Goal: Task Accomplishment & Management: Complete application form

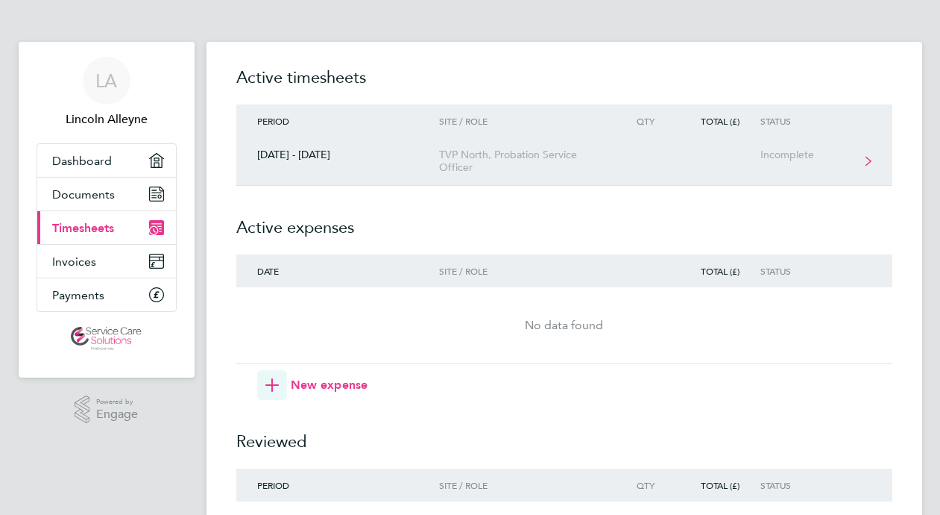
click at [292, 159] on div "[DATE] - [DATE]" at bounding box center [338, 154] width 204 height 13
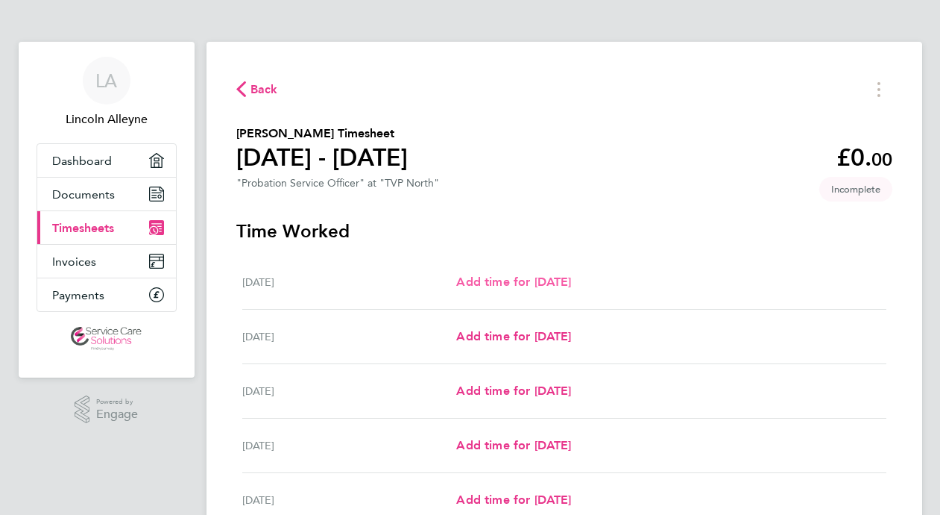
click at [550, 282] on span "Add time for [DATE]" at bounding box center [513, 281] width 115 height 14
select select "30"
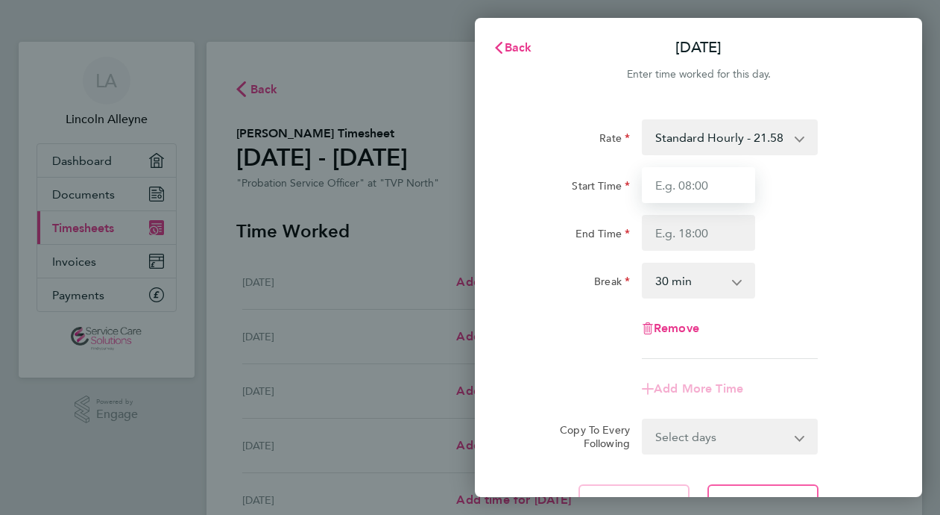
click at [672, 198] on input "Start Time" at bounding box center [698, 185] width 113 height 36
type input "09:00"
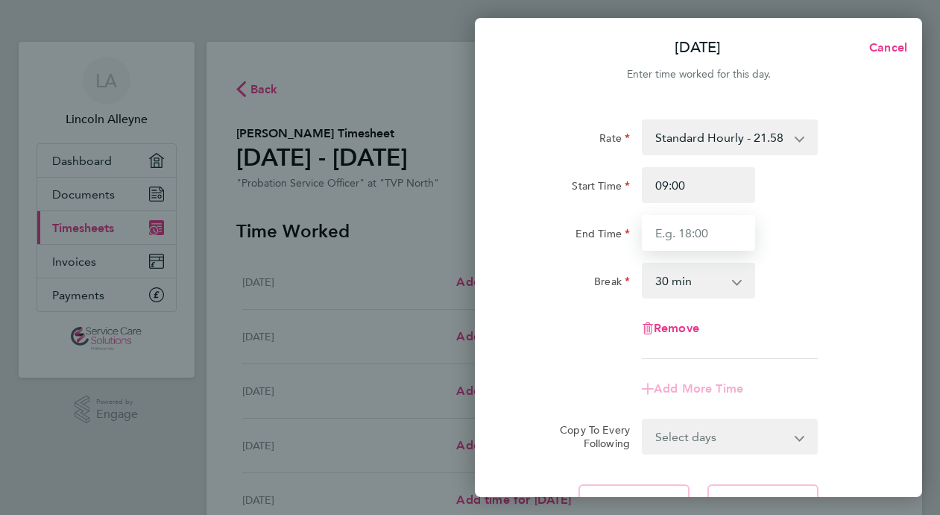
click at [662, 232] on input "End Time" at bounding box center [698, 233] width 113 height 36
type input "17:00"
click at [723, 286] on select "0 min 15 min 30 min 45 min 60 min 75 min 90 min" at bounding box center [690, 280] width 92 height 33
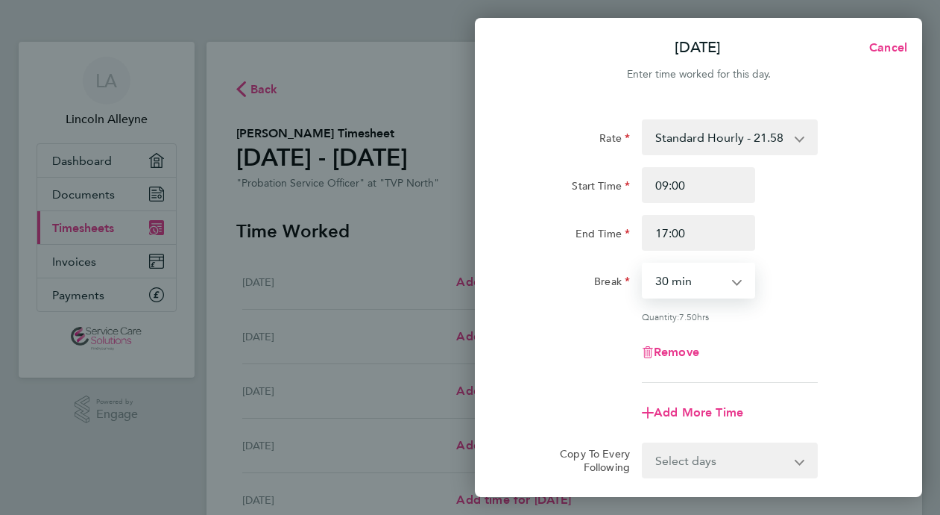
select select "60"
click at [644, 264] on select "0 min 15 min 30 min 45 min 60 min 75 min 90 min" at bounding box center [690, 280] width 92 height 33
click at [714, 414] on span "Add More Time" at bounding box center [698, 412] width 89 height 14
select select "null"
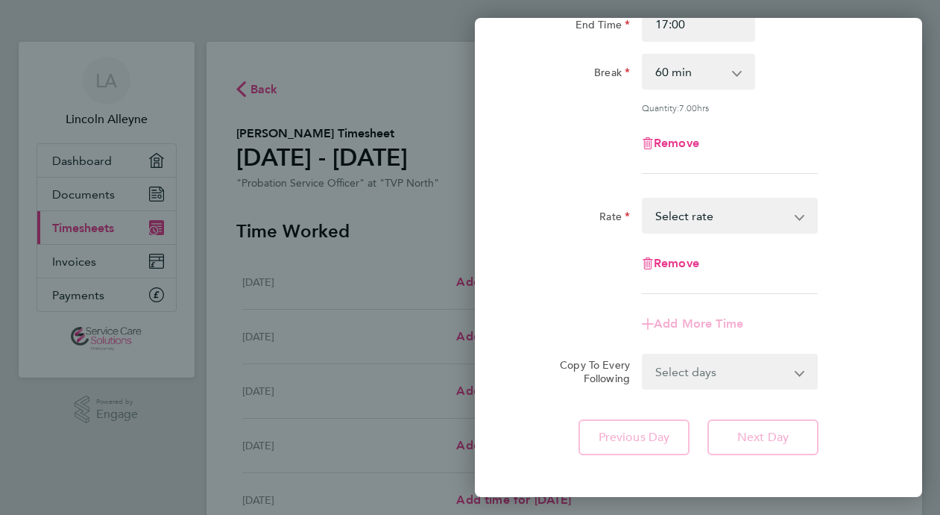
scroll to position [239, 0]
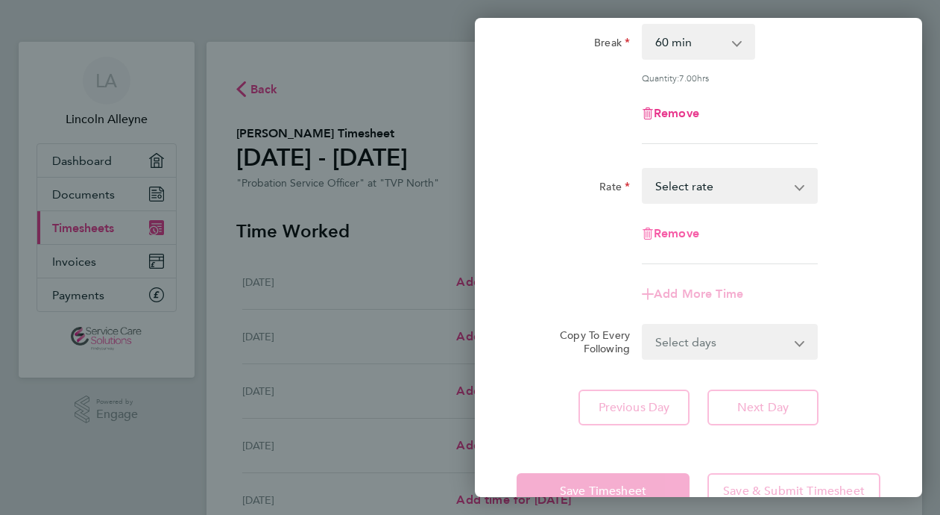
click at [677, 232] on span "Remove" at bounding box center [676, 233] width 45 height 14
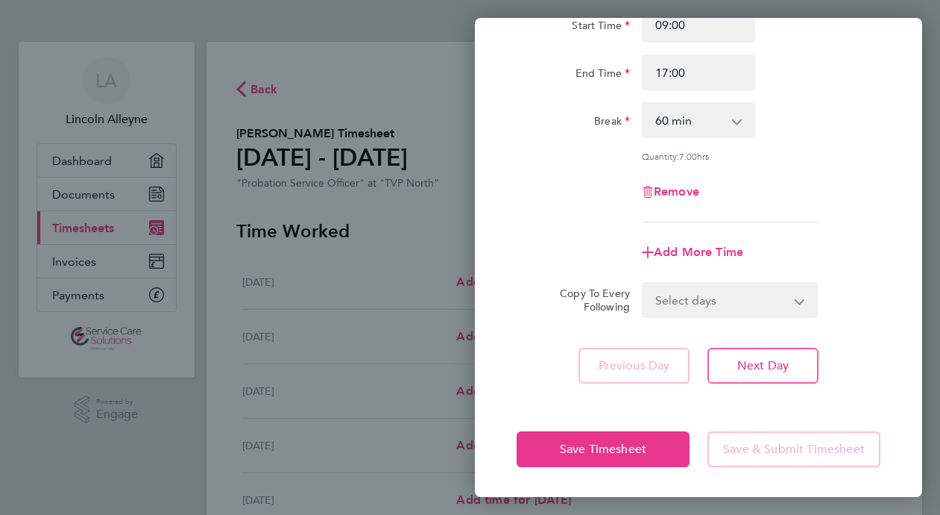
scroll to position [159, 0]
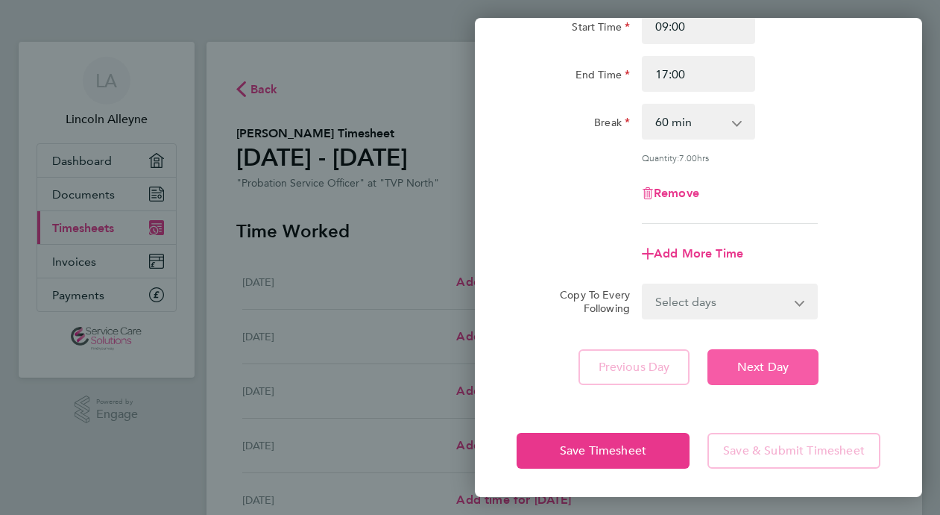
click at [763, 367] on span "Next Day" at bounding box center [763, 366] width 51 height 15
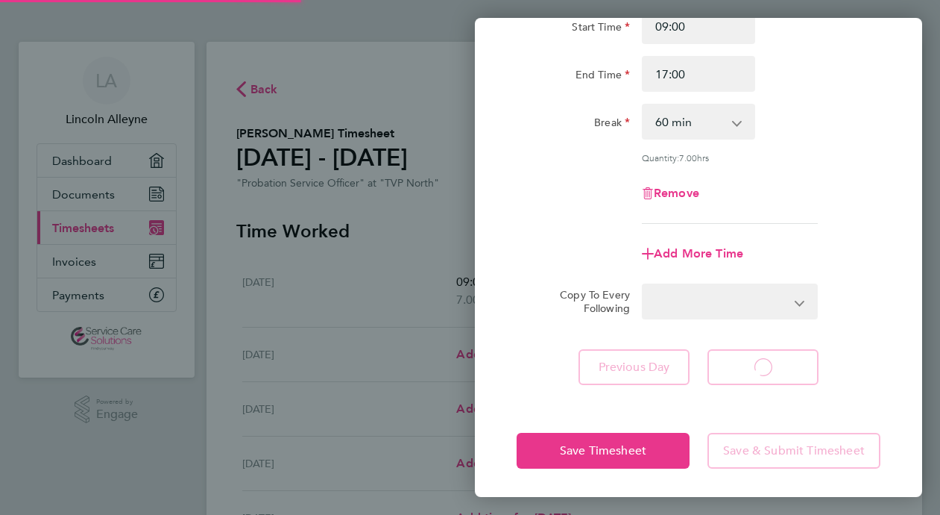
select select "30"
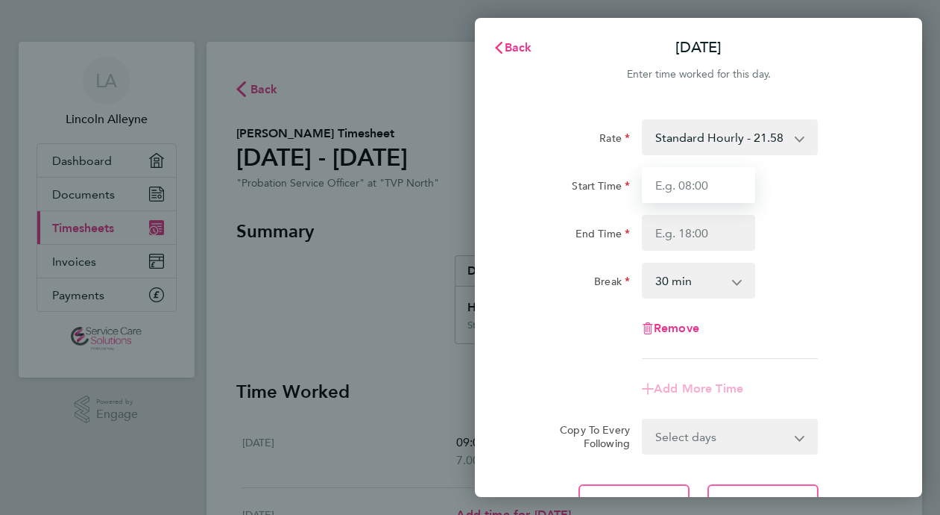
click at [656, 184] on input "Start Time" at bounding box center [698, 185] width 113 height 36
type input "10:00"
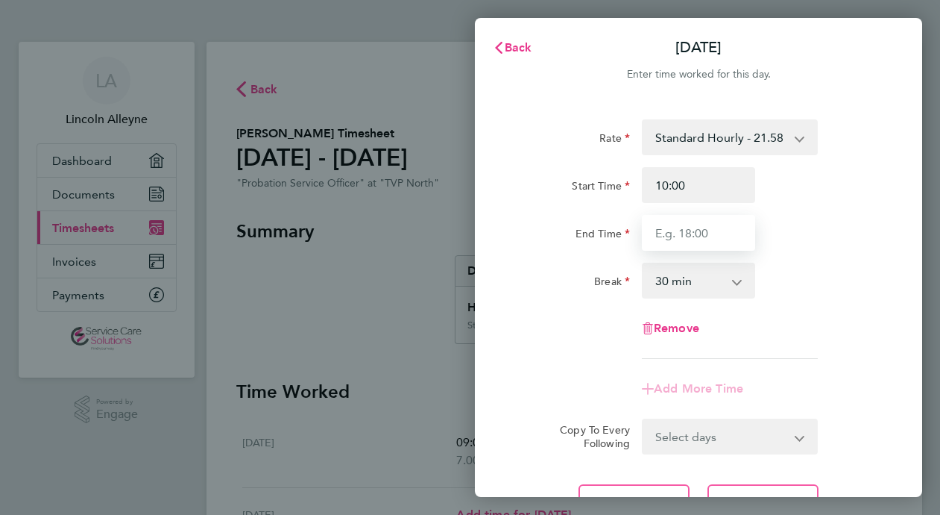
click at [665, 239] on input "End Time" at bounding box center [698, 233] width 113 height 36
type input "18:00"
click at [676, 291] on select "0 min 15 min 30 min 45 min 60 min 75 min 90 min" at bounding box center [690, 280] width 92 height 33
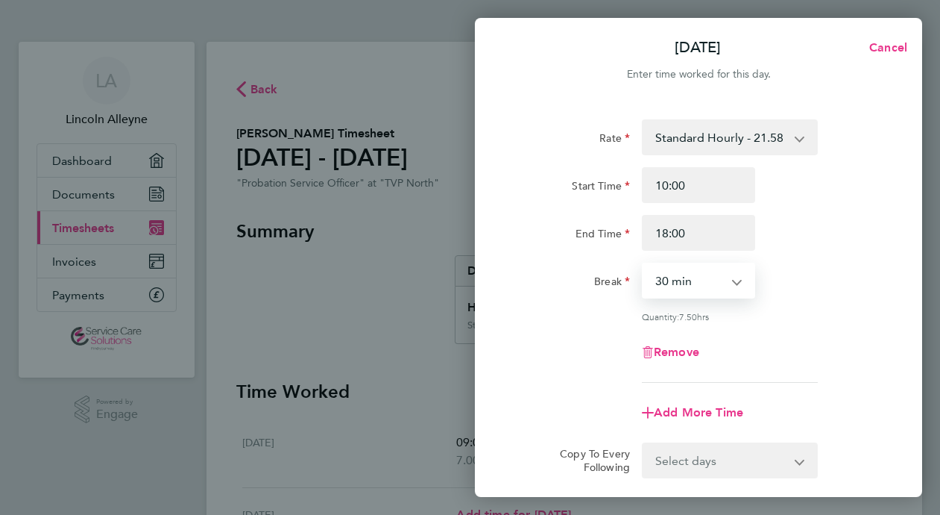
select select "60"
click at [644, 264] on select "0 min 15 min 30 min 45 min 60 min 75 min 90 min" at bounding box center [690, 280] width 92 height 33
click at [714, 412] on span "Add More Time" at bounding box center [698, 412] width 89 height 14
select select "null"
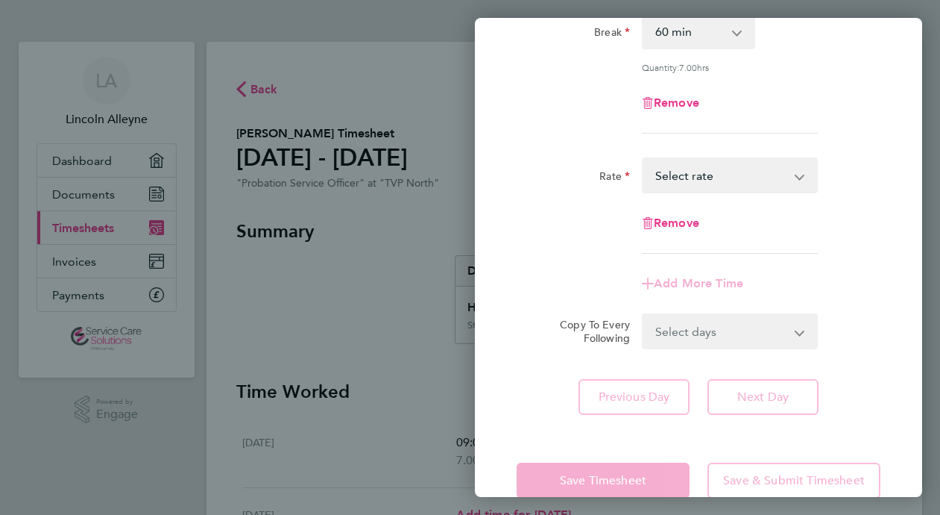
scroll to position [268, 0]
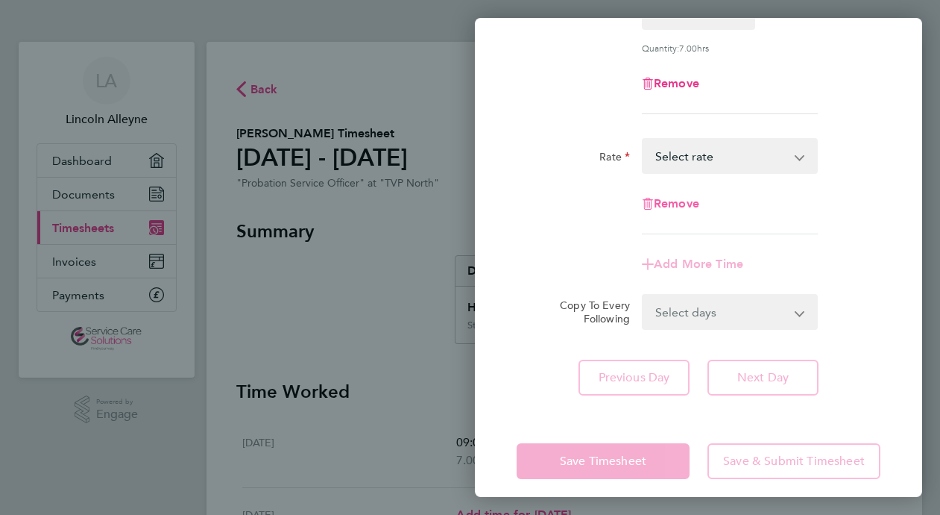
click at [682, 204] on span "Remove" at bounding box center [676, 203] width 45 height 14
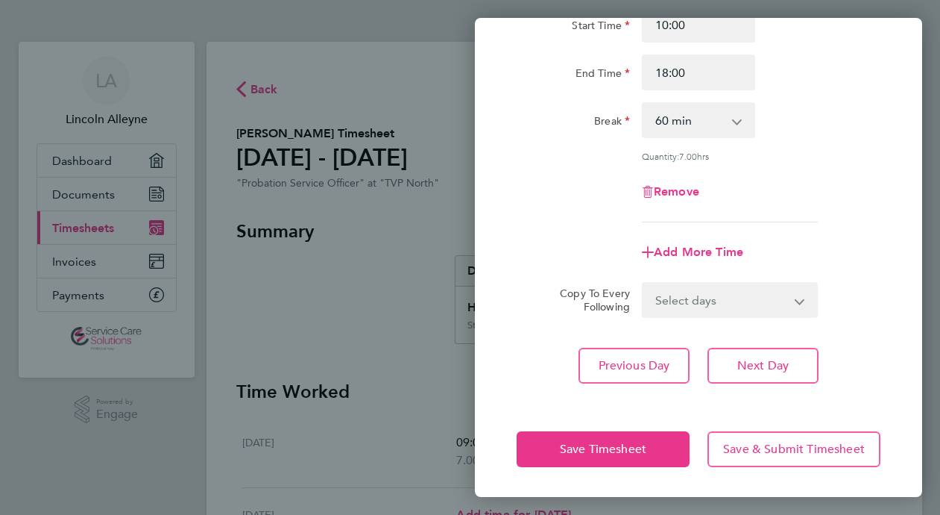
scroll to position [159, 0]
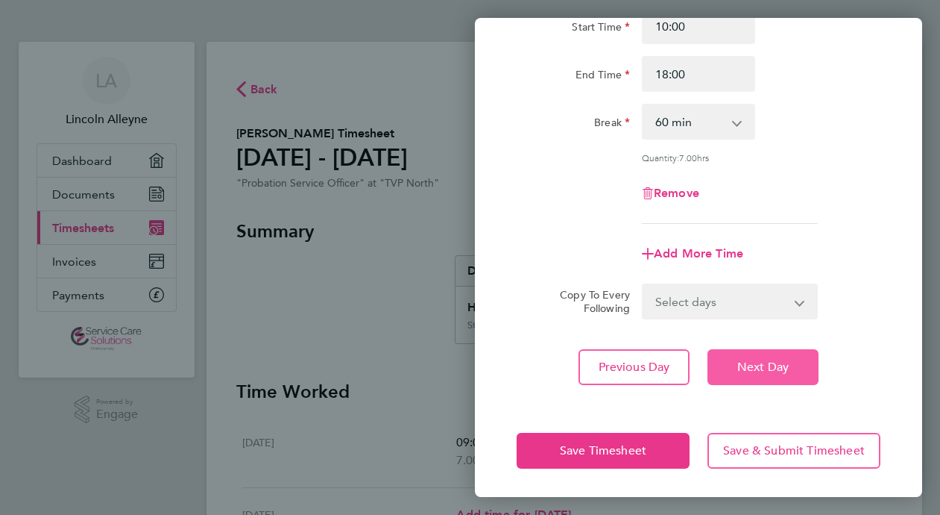
click at [745, 363] on span "Next Day" at bounding box center [763, 366] width 51 height 15
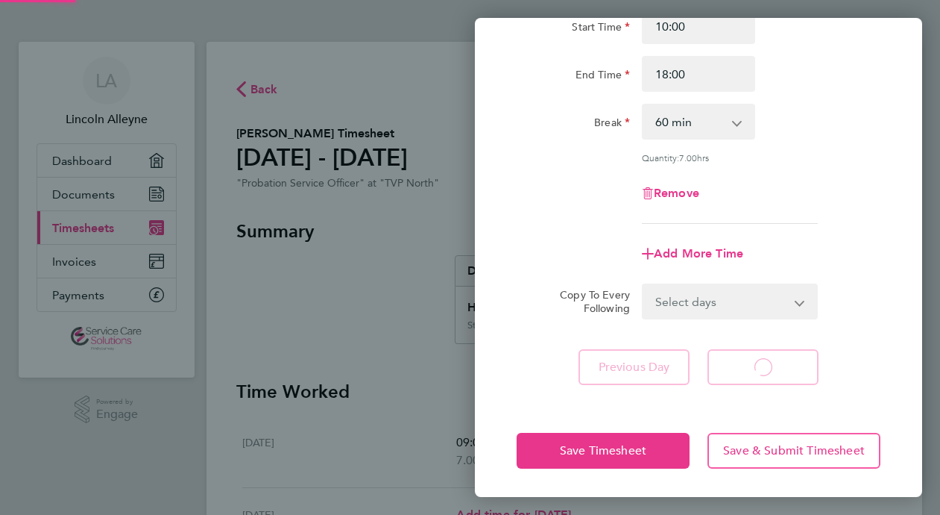
select select "30"
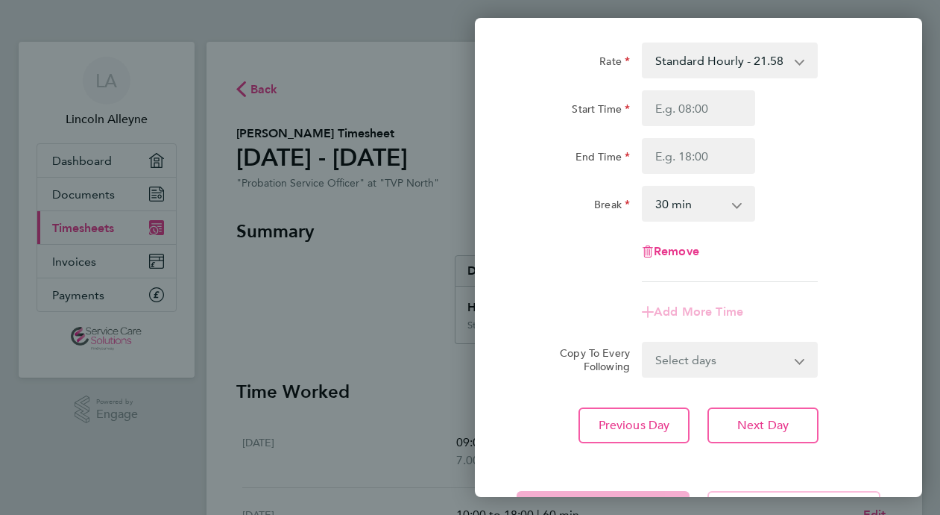
scroll to position [47, 0]
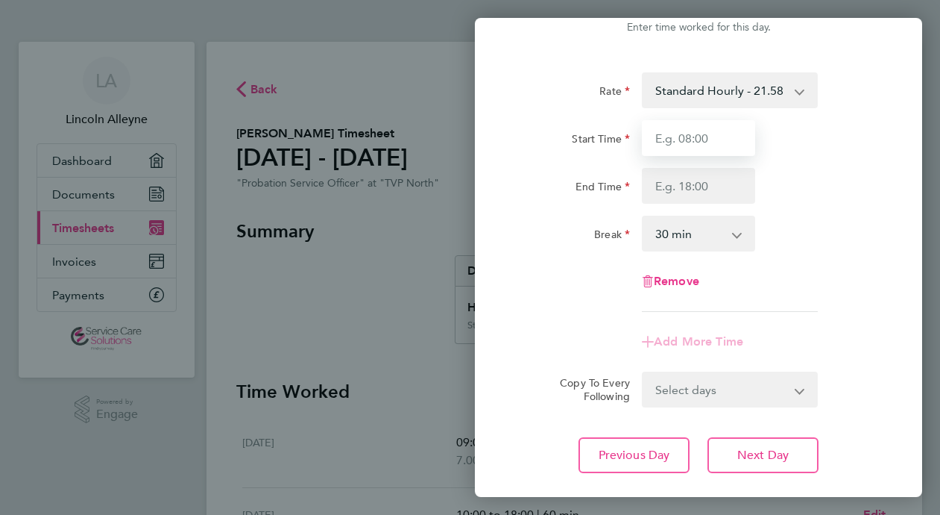
click at [669, 147] on input "Start Time" at bounding box center [698, 138] width 113 height 36
type input "09:00"
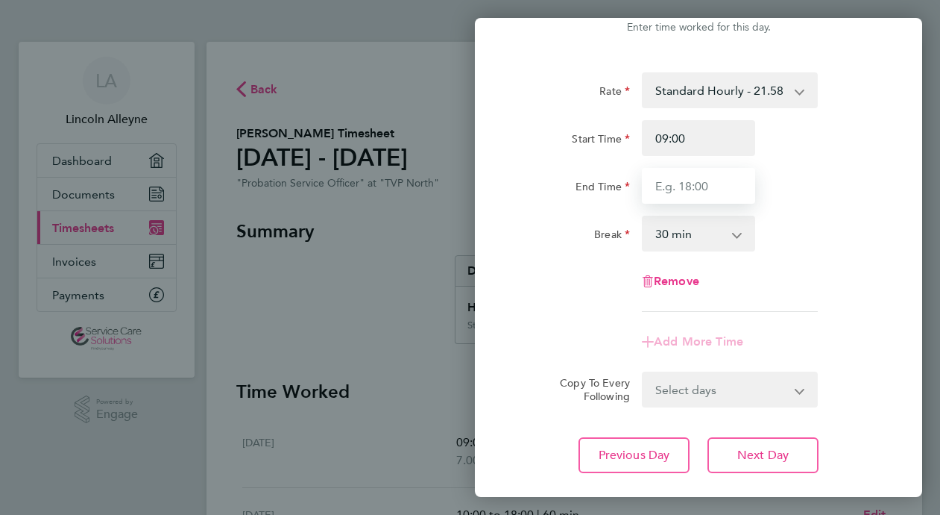
click at [654, 190] on input "End Time" at bounding box center [698, 186] width 113 height 36
type input "17:30"
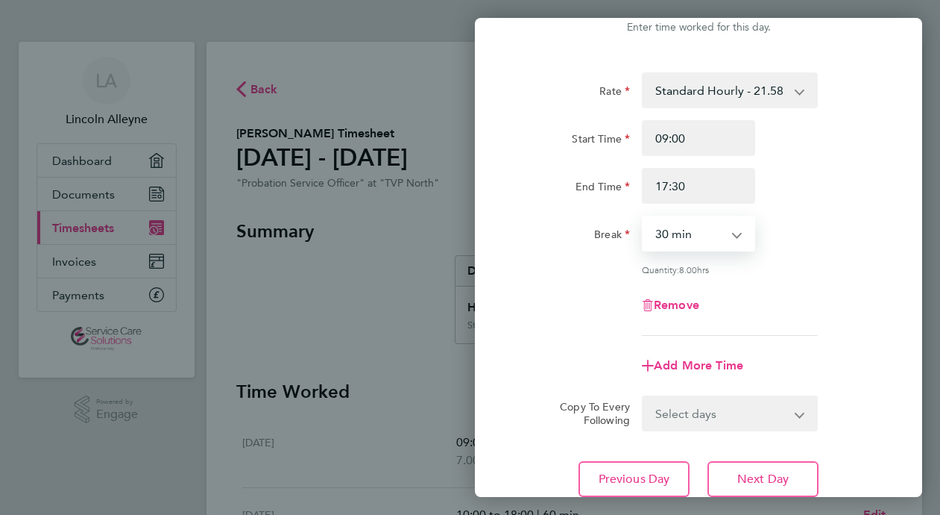
click at [672, 238] on select "0 min 15 min 30 min 45 min 60 min 75 min 90 min" at bounding box center [690, 233] width 92 height 33
select select "60"
click at [644, 217] on select "0 min 15 min 30 min 45 min 60 min 75 min 90 min" at bounding box center [690, 233] width 92 height 33
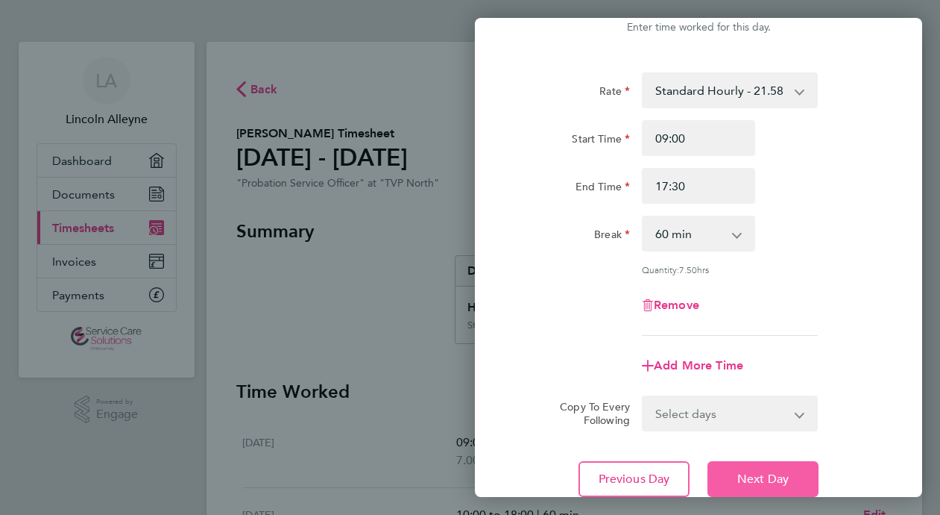
click at [767, 473] on span "Next Day" at bounding box center [763, 478] width 51 height 15
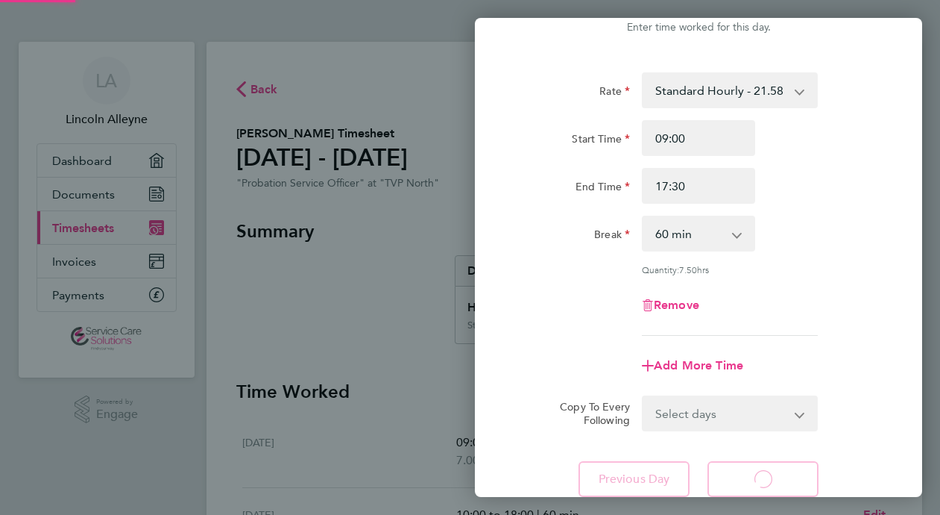
select select "30"
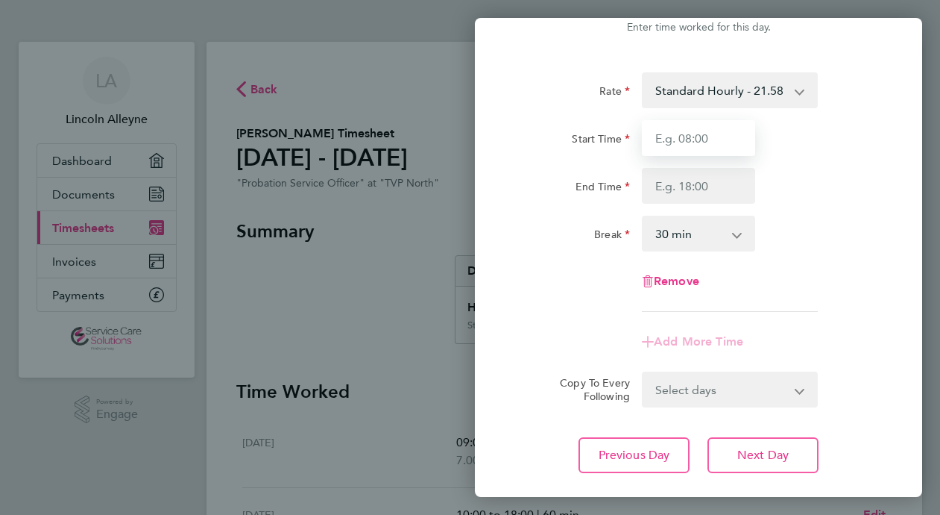
click at [673, 145] on input "Start Time" at bounding box center [698, 138] width 113 height 36
type input "08:00"
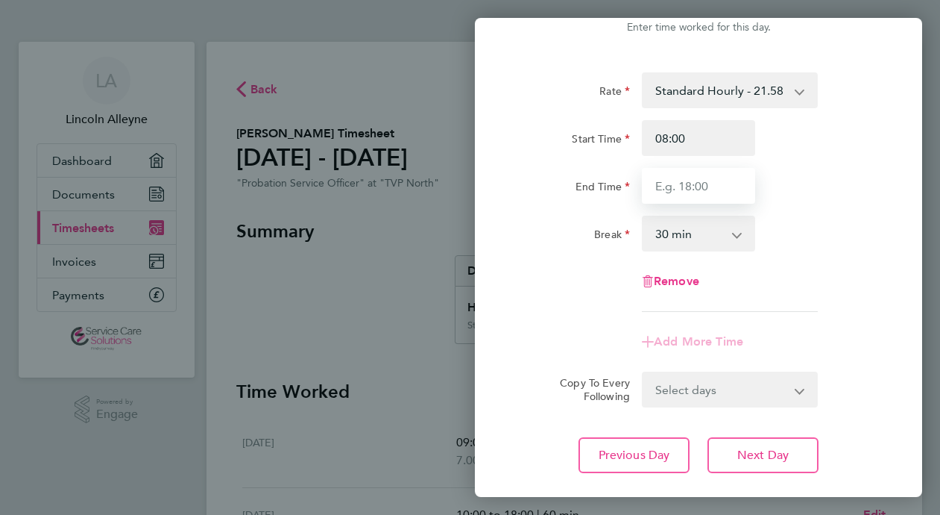
click at [667, 190] on input "End Time" at bounding box center [698, 186] width 113 height 36
type input "17:00"
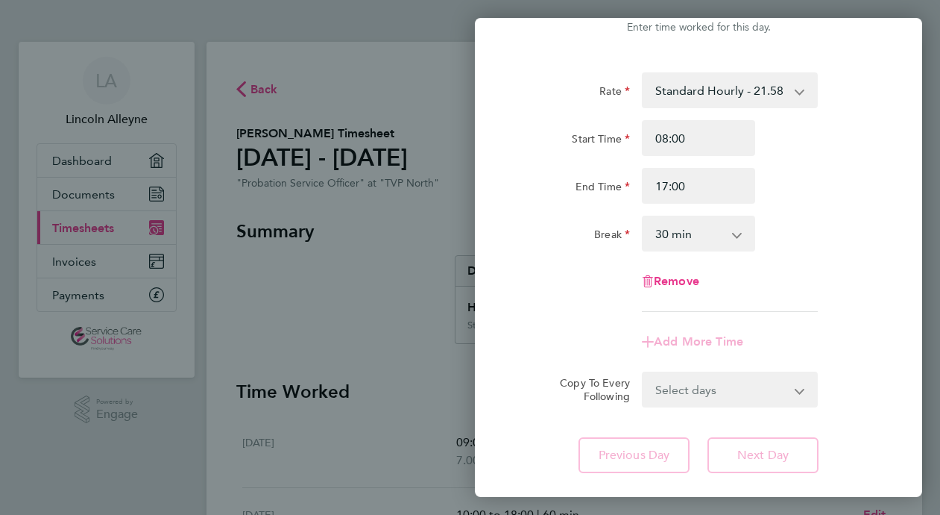
click at [687, 234] on select "0 min 15 min 30 min 45 min 60 min 75 min 90 min" at bounding box center [690, 233] width 92 height 33
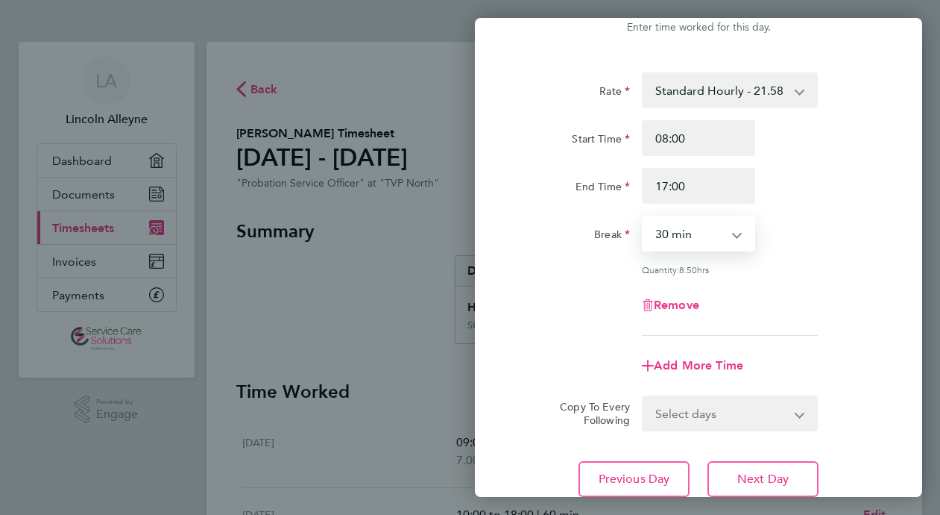
select select "60"
click at [644, 217] on select "0 min 15 min 30 min 45 min 60 min 75 min 90 min" at bounding box center [690, 233] width 92 height 33
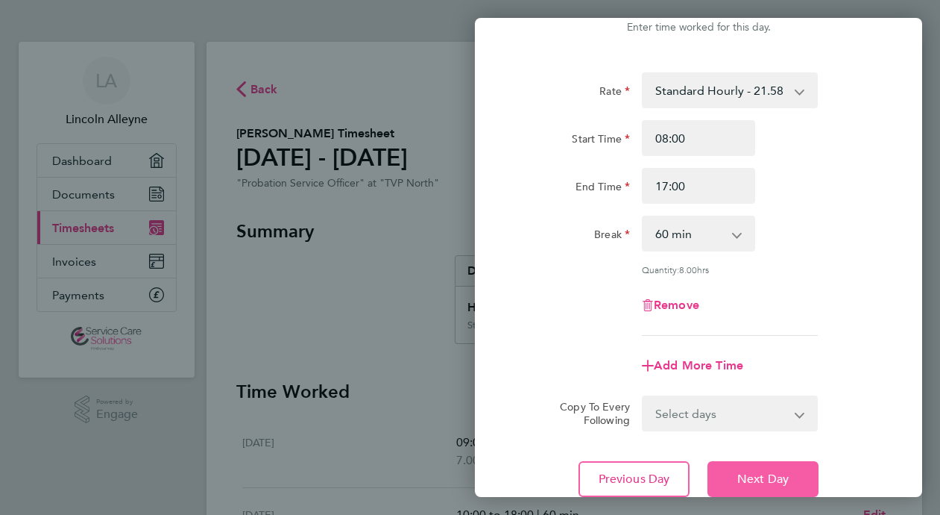
click at [765, 473] on span "Next Day" at bounding box center [763, 478] width 51 height 15
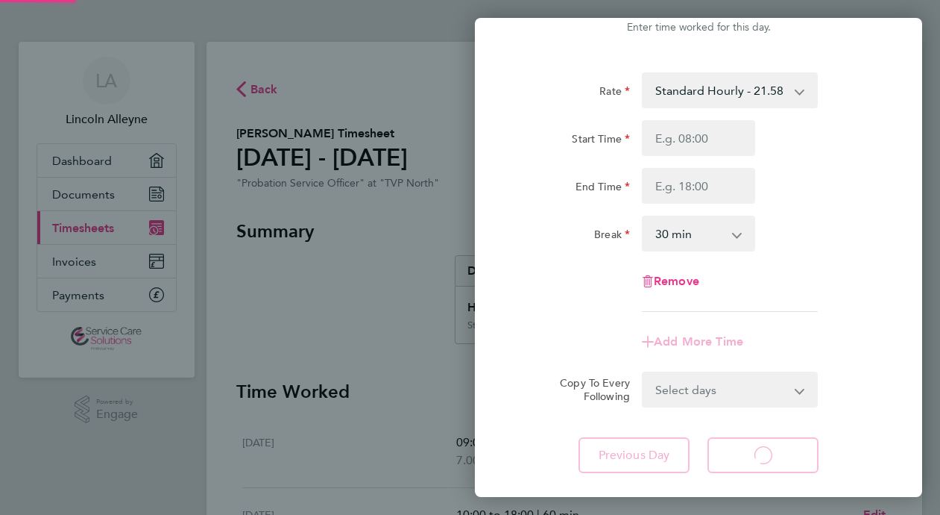
select select "30"
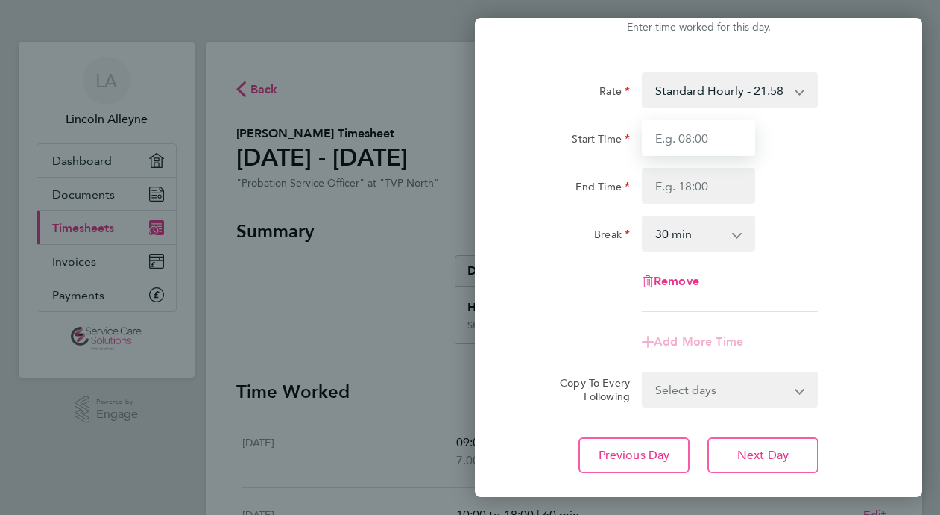
click at [667, 133] on input "Start Time" at bounding box center [698, 138] width 113 height 36
type input "09:00"
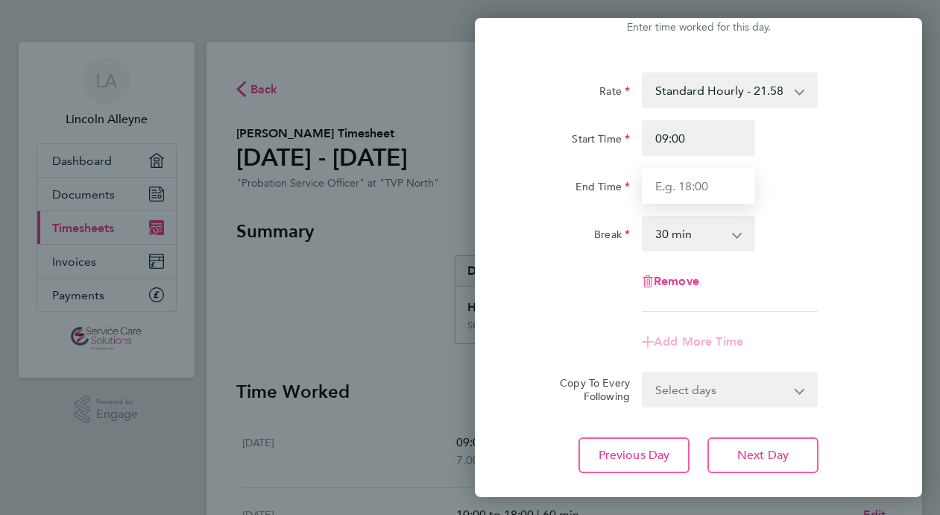
click at [667, 186] on input "End Time" at bounding box center [698, 186] width 113 height 36
type input "18:00"
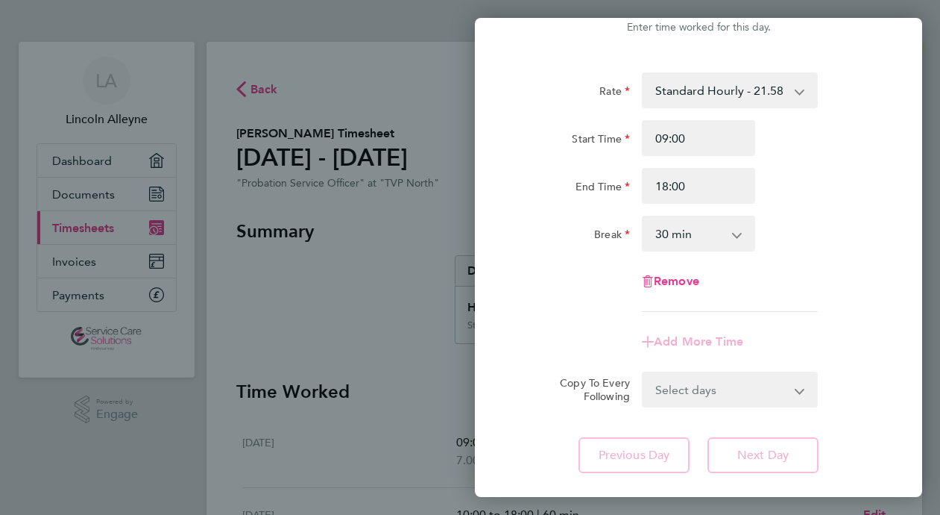
click at [682, 231] on select "0 min 15 min 30 min 45 min 60 min 75 min 90 min" at bounding box center [690, 233] width 92 height 33
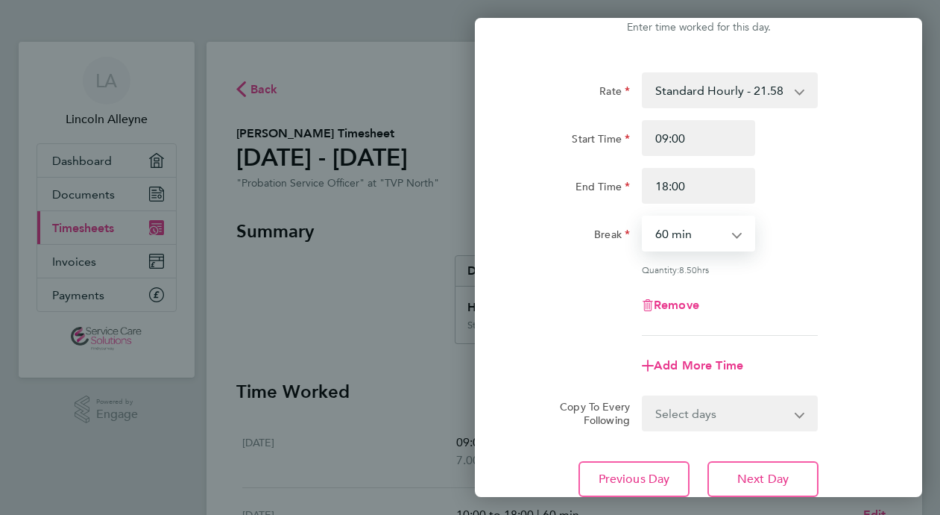
click at [644, 217] on select "0 min 15 min 30 min 45 min 60 min 75 min 90 min" at bounding box center [690, 233] width 92 height 33
select select "90"
click at [723, 362] on span "Add More Time" at bounding box center [698, 365] width 89 height 14
select select "null"
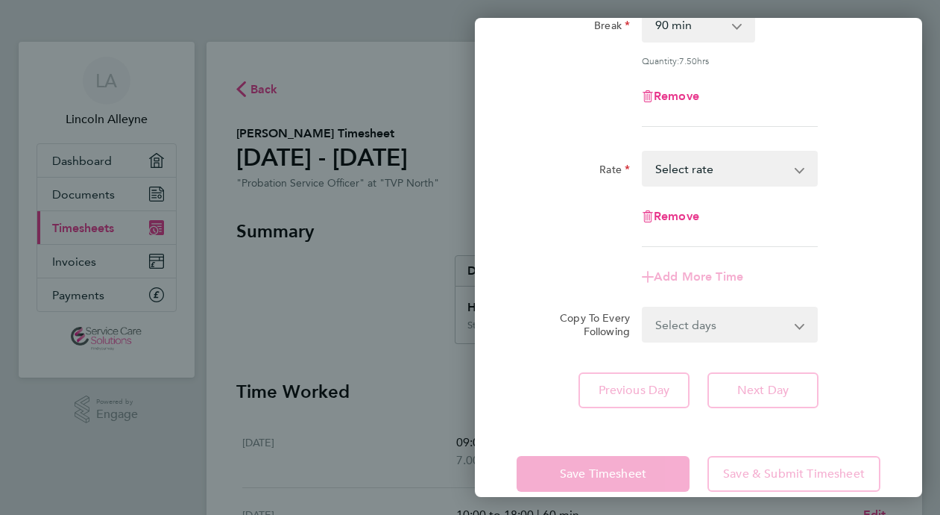
scroll to position [279, 0]
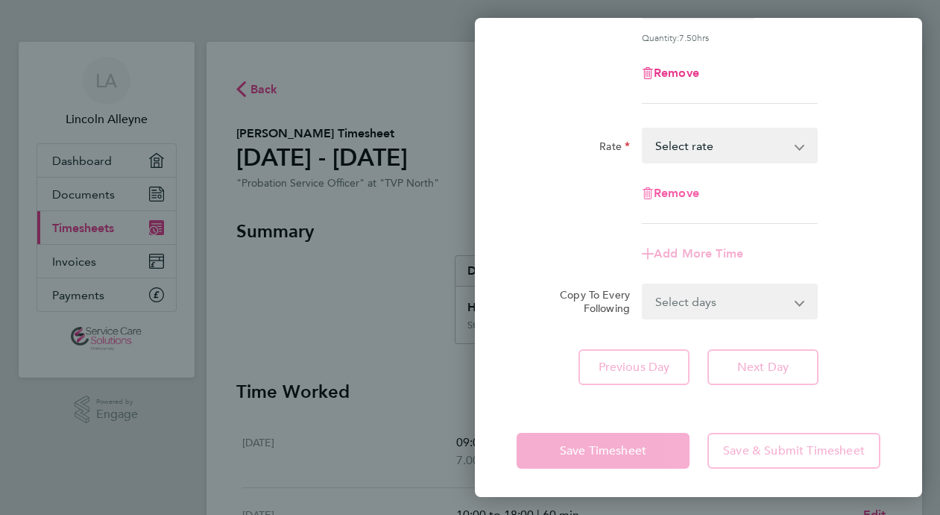
click at [680, 192] on span "Remove" at bounding box center [676, 193] width 45 height 14
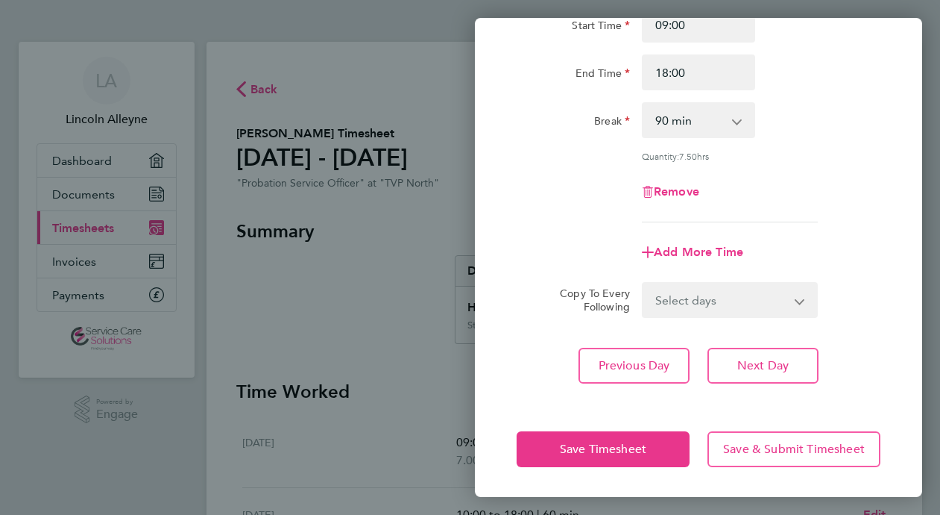
scroll to position [159, 0]
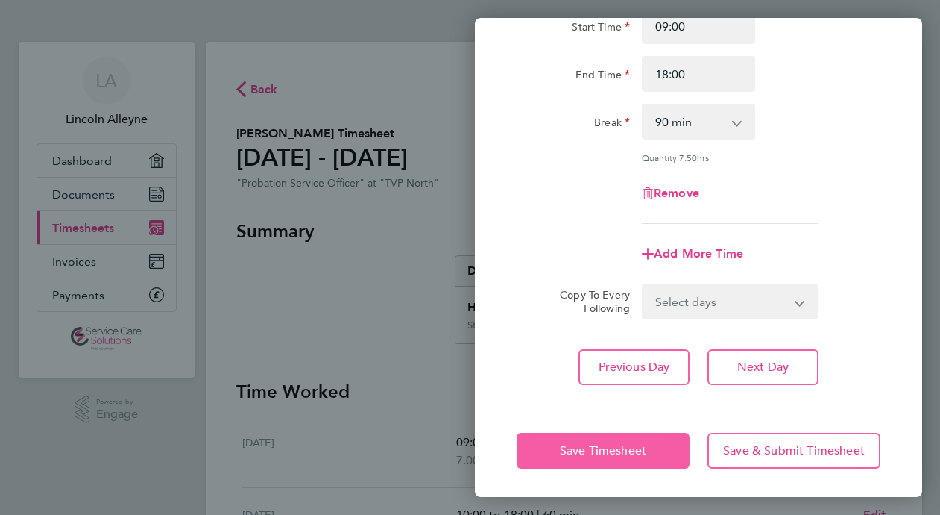
click at [624, 446] on span "Save Timesheet" at bounding box center [603, 450] width 87 height 15
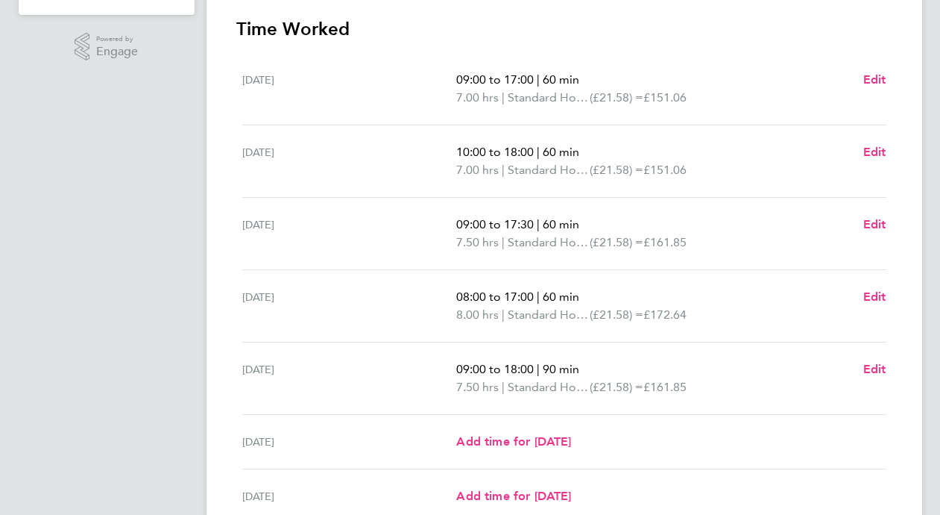
scroll to position [503, 0]
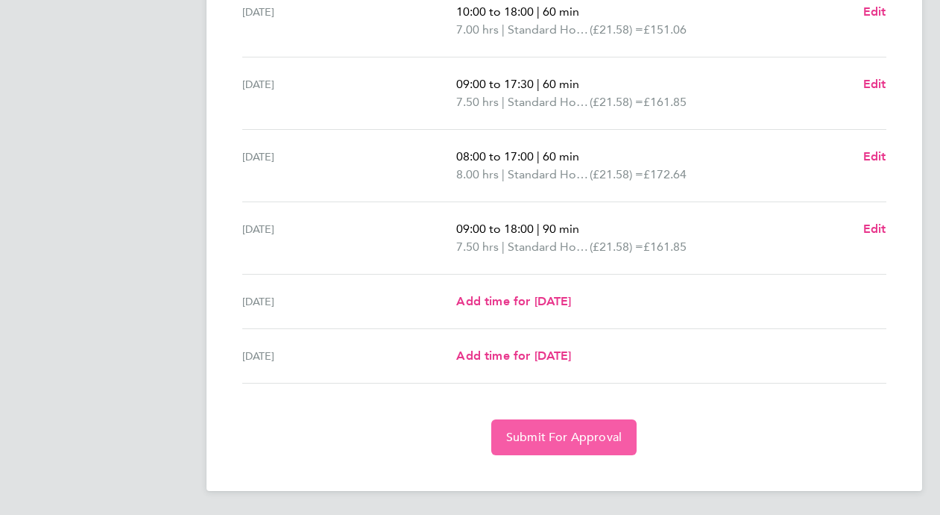
click at [575, 439] on span "Submit For Approval" at bounding box center [564, 437] width 116 height 15
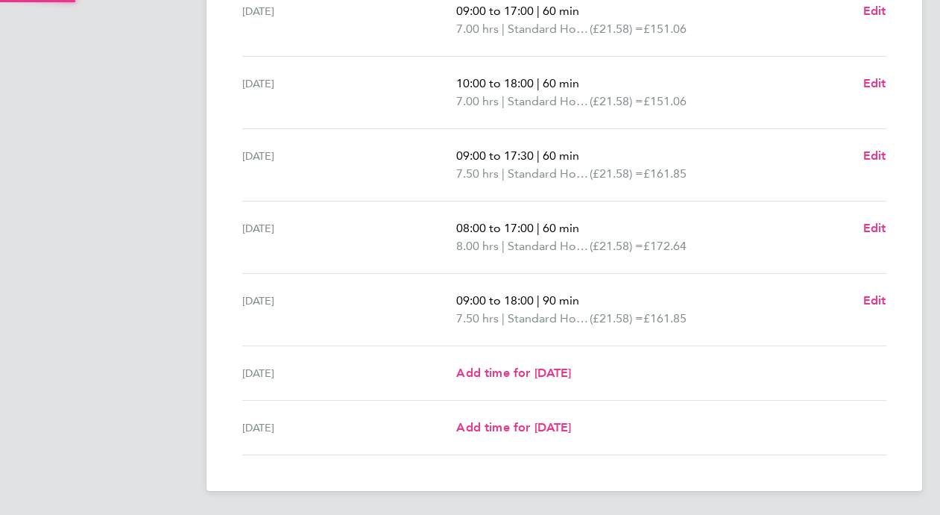
scroll to position [431, 0]
click at [869, 298] on span "Edit" at bounding box center [875, 300] width 23 height 14
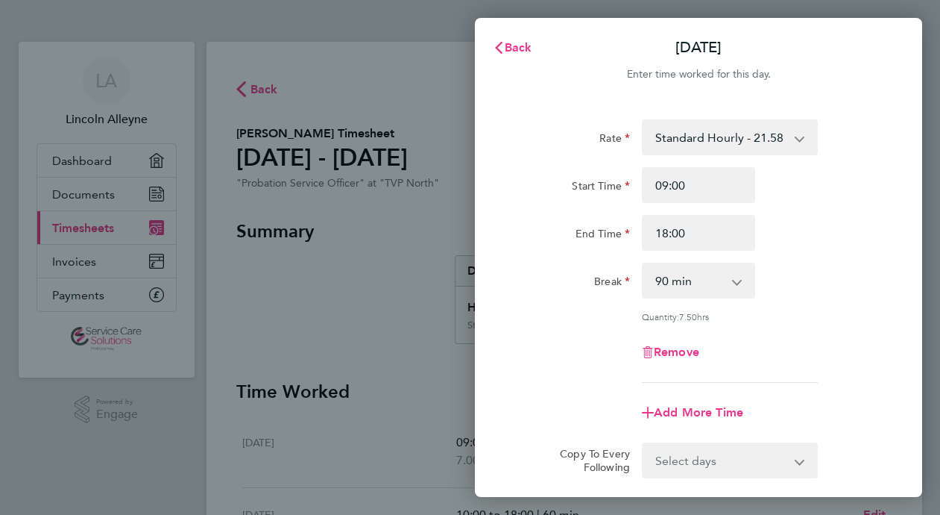
click at [700, 286] on select "0 min 15 min 30 min 45 min 60 min 75 min 90 min" at bounding box center [690, 280] width 92 height 33
click at [644, 264] on select "0 min 15 min 30 min 45 min 60 min 75 min 90 min" at bounding box center [690, 280] width 92 height 33
select select "90"
click at [732, 413] on span "Add More Time" at bounding box center [698, 412] width 89 height 14
select select "null"
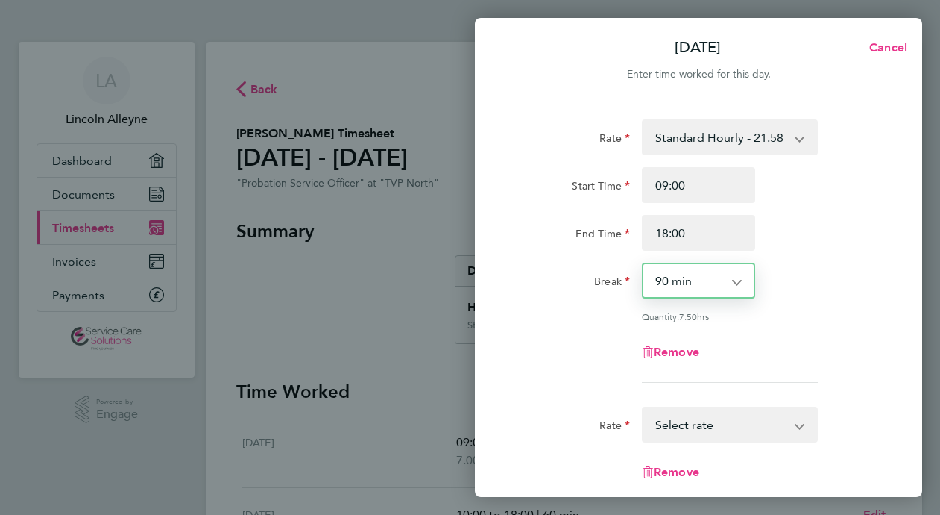
click at [684, 281] on select "0 min 15 min 30 min 45 min 60 min 75 min 90 min" at bounding box center [690, 280] width 92 height 33
click at [644, 264] on select "0 min 15 min 30 min 45 min 60 min 75 min 90 min" at bounding box center [690, 280] width 92 height 33
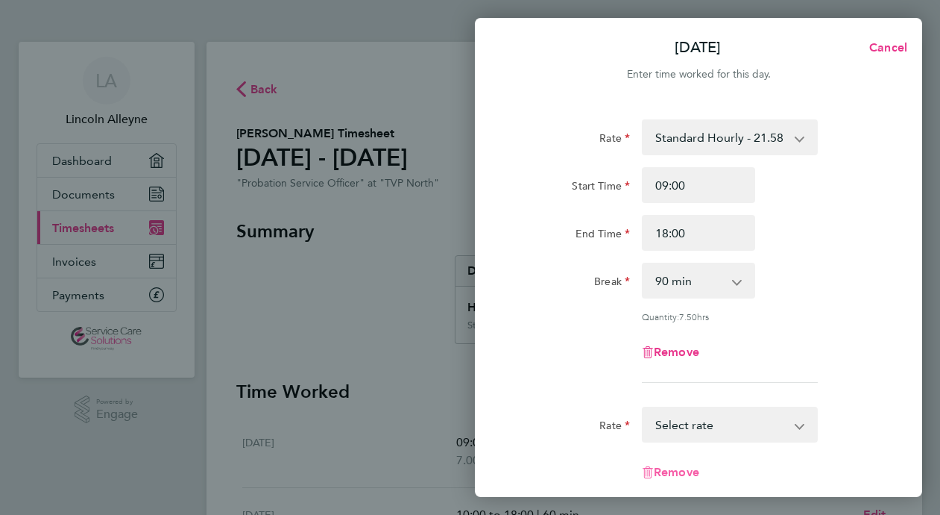
click at [672, 469] on span "Remove" at bounding box center [676, 472] width 45 height 14
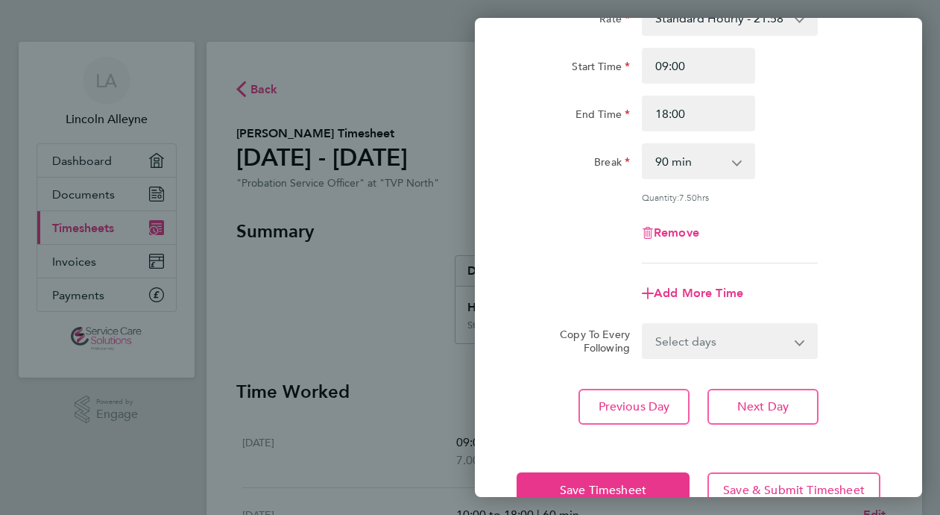
scroll to position [149, 0]
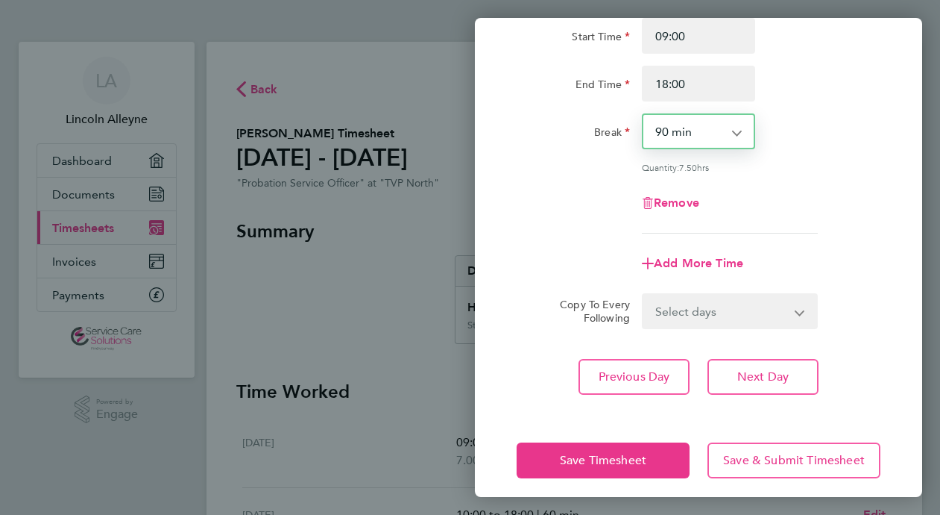
click at [706, 131] on select "0 min 15 min 30 min 45 min 60 min 75 min 90 min" at bounding box center [690, 131] width 92 height 33
select select "60"
click at [644, 115] on select "0 min 15 min 30 min 45 min 60 min 75 min 90 min" at bounding box center [690, 131] width 92 height 33
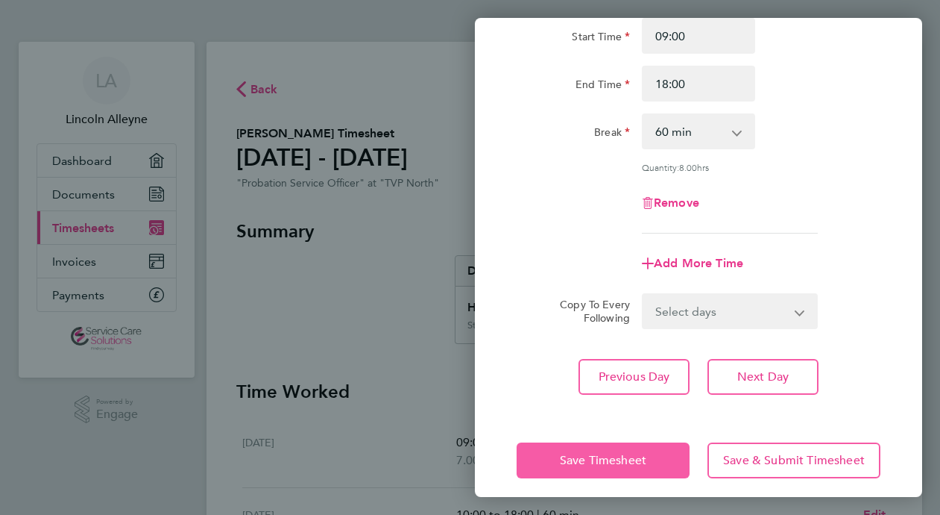
click at [634, 460] on span "Save Timesheet" at bounding box center [603, 460] width 87 height 15
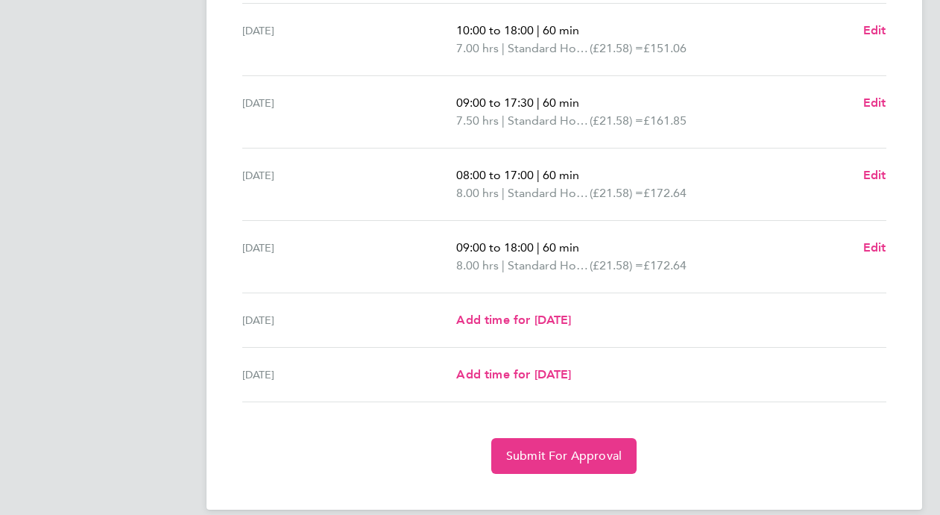
scroll to position [503, 0]
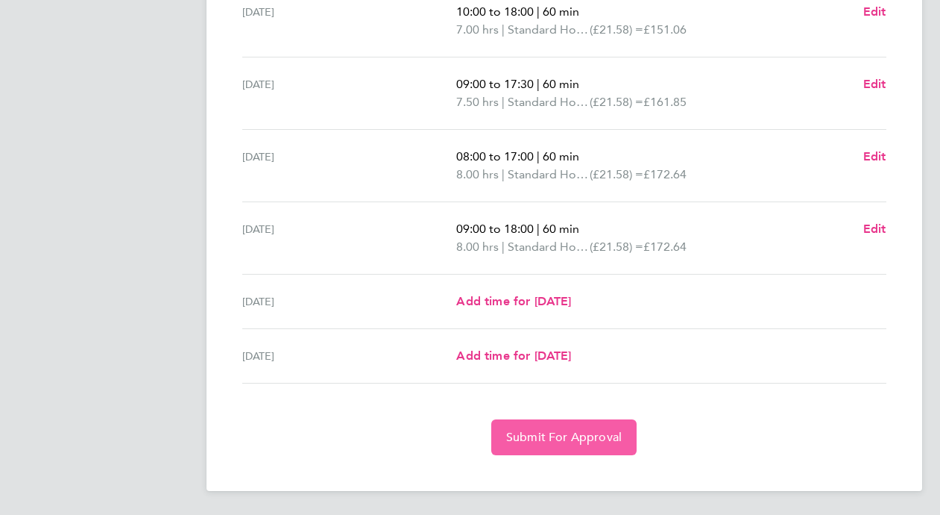
click at [581, 440] on span "Submit For Approval" at bounding box center [564, 437] width 116 height 15
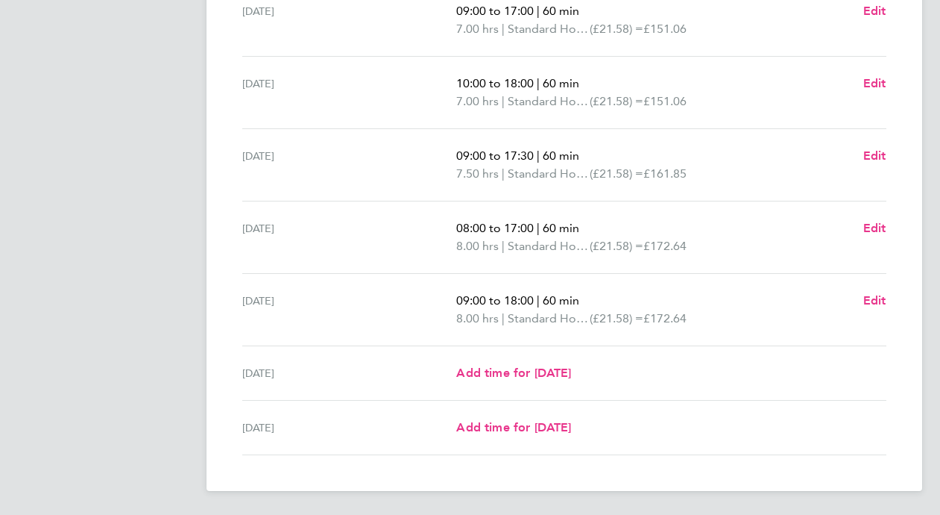
scroll to position [401, 0]
